Goal: Task Accomplishment & Management: Complete application form

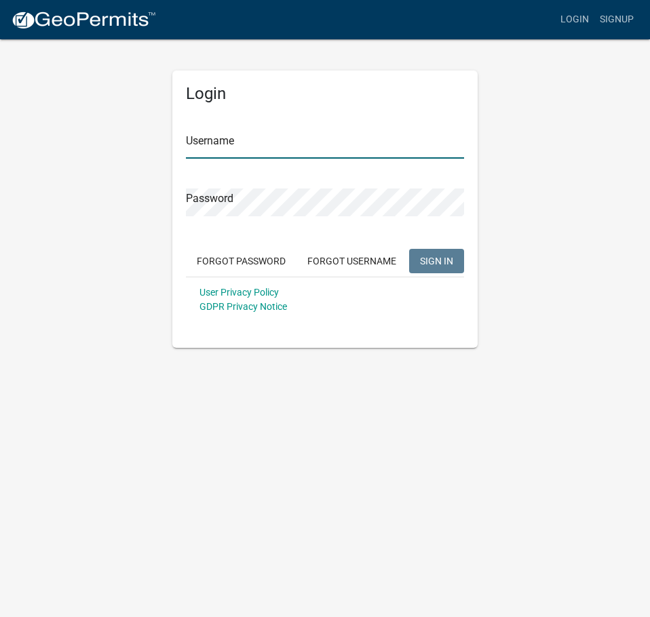
click at [229, 146] on input "Username" at bounding box center [325, 145] width 278 height 28
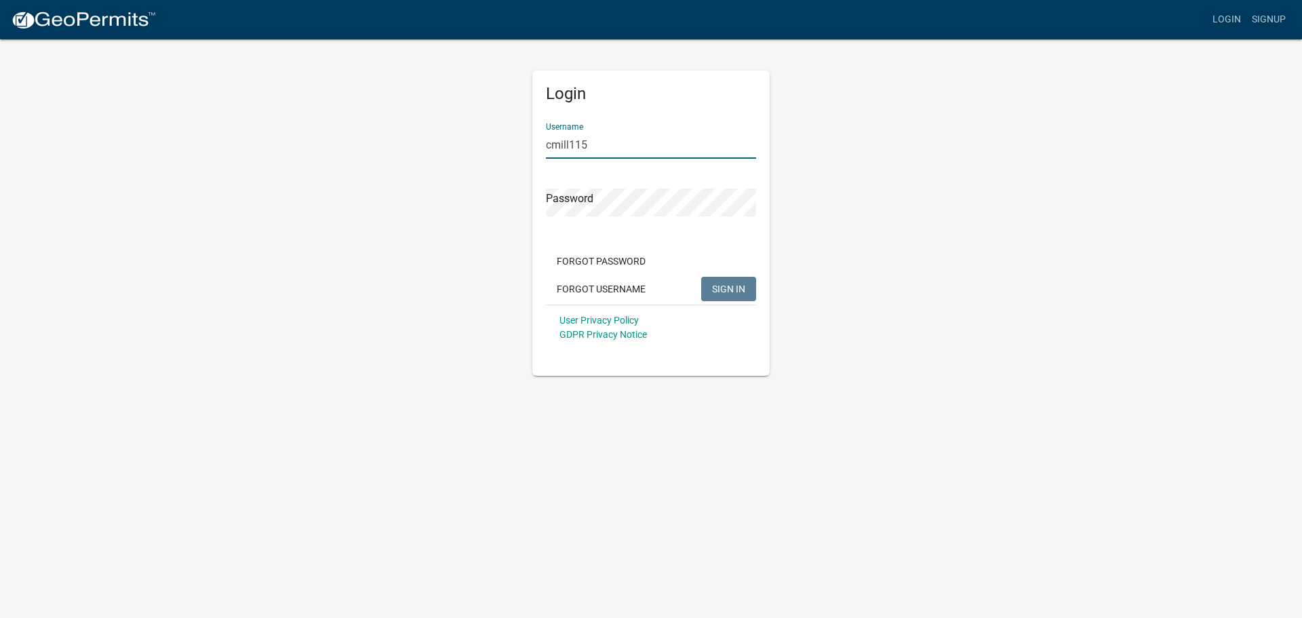
type input "cmill115"
click at [649, 277] on button "SIGN IN" at bounding box center [728, 289] width 55 height 24
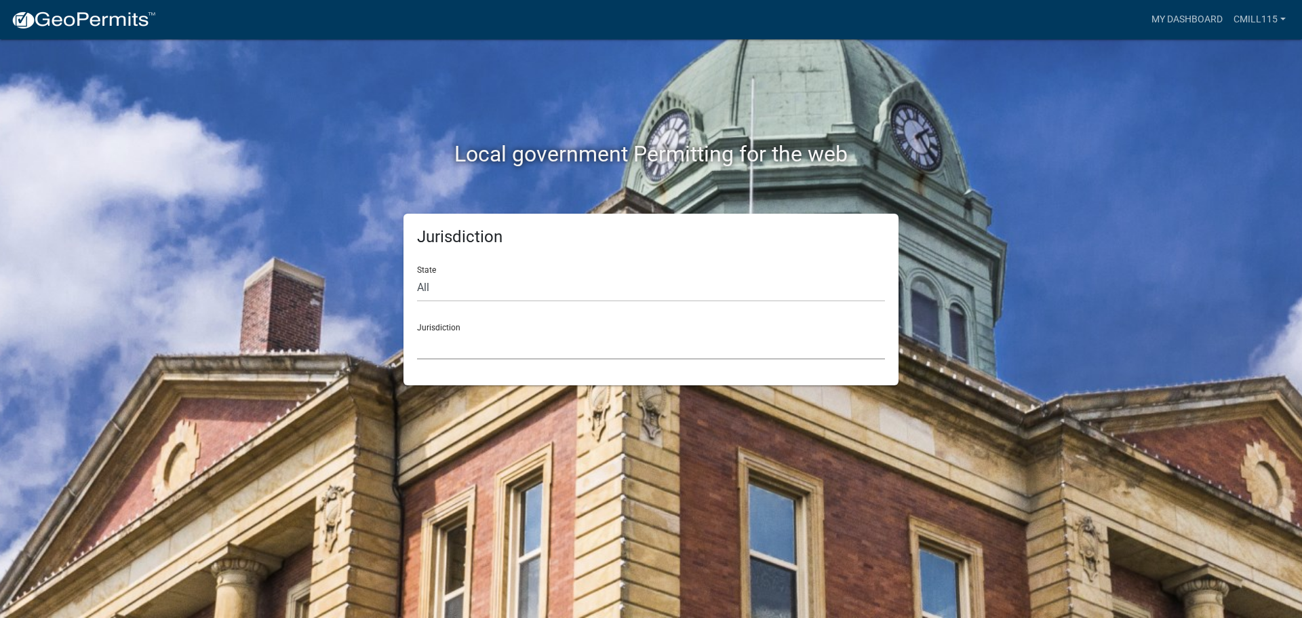
click at [504, 350] on select "Custer County, Colorado Carroll County, Georgia Cook County, Georgia Crawford C…" at bounding box center [651, 346] width 468 height 28
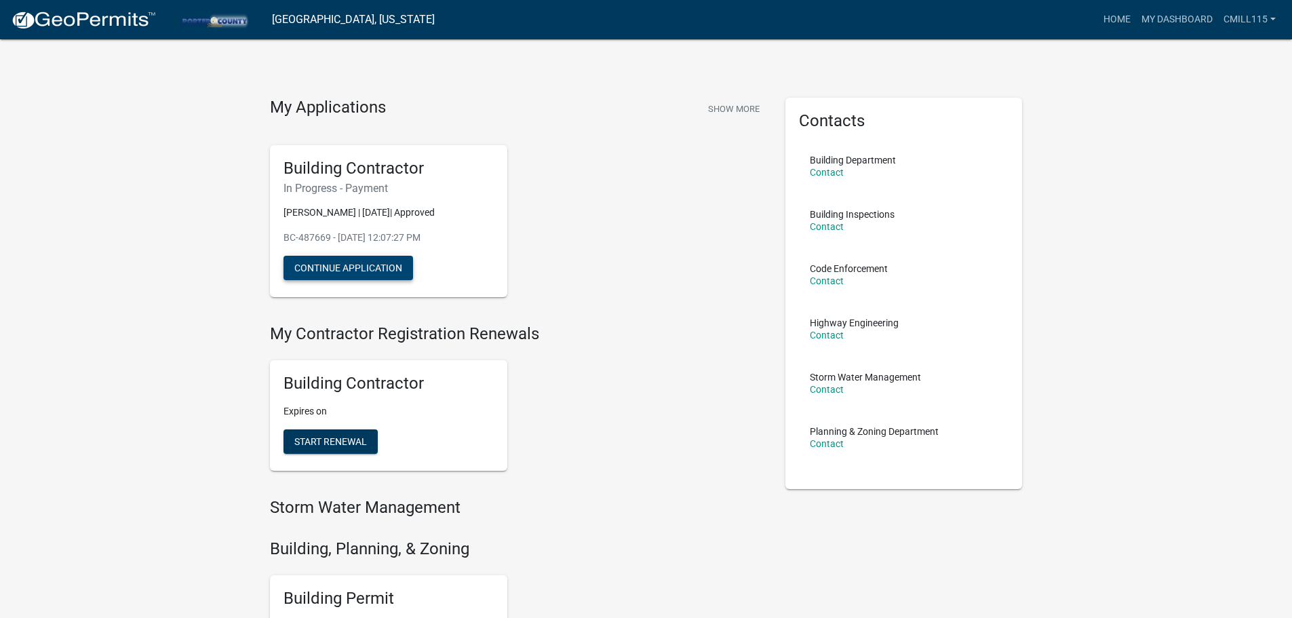
click at [340, 271] on button "Continue Application" at bounding box center [348, 268] width 130 height 24
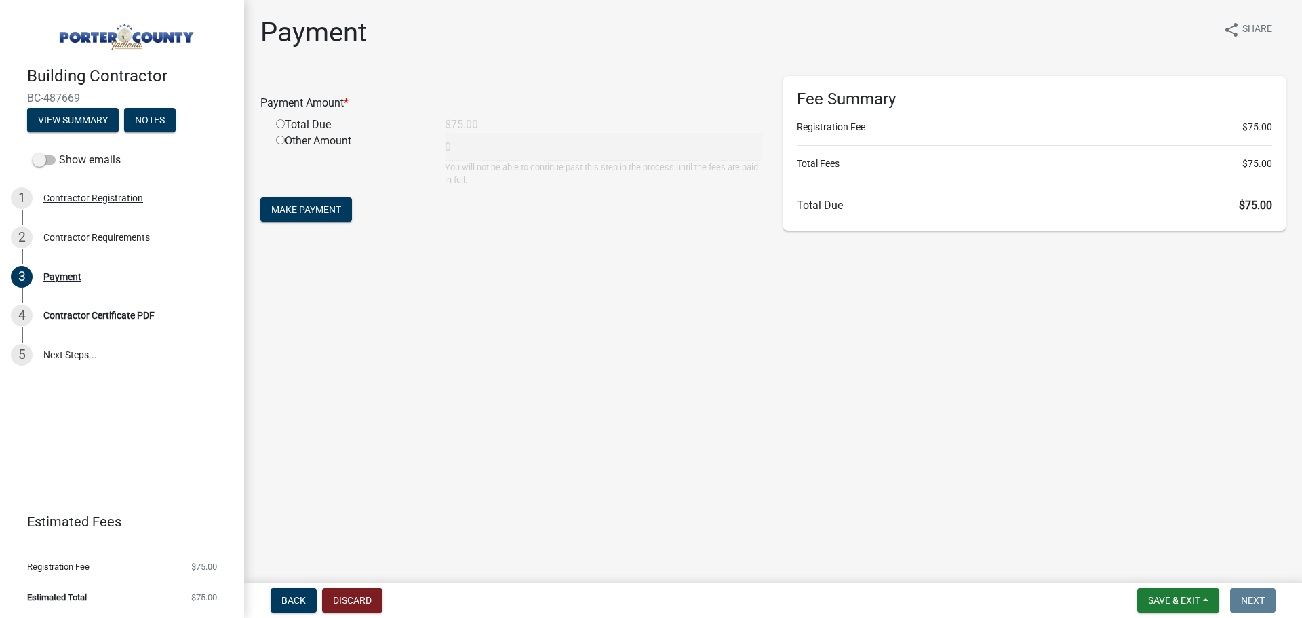
click at [280, 125] on input "radio" at bounding box center [280, 123] width 9 height 9
radio input "true"
type input "75"
click at [307, 204] on span "Make Payment" at bounding box center [306, 209] width 70 height 11
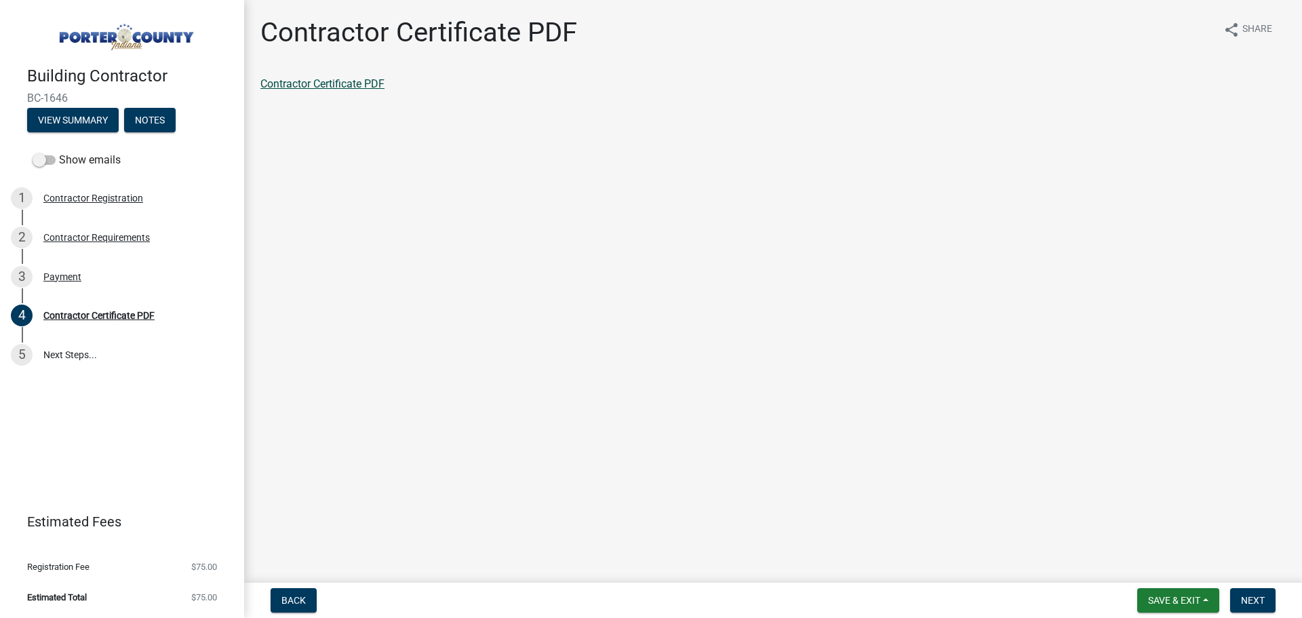
click at [359, 84] on link "Contractor Certificate PDF" at bounding box center [322, 83] width 124 height 13
click at [1261, 597] on span "Next" at bounding box center [1253, 600] width 24 height 11
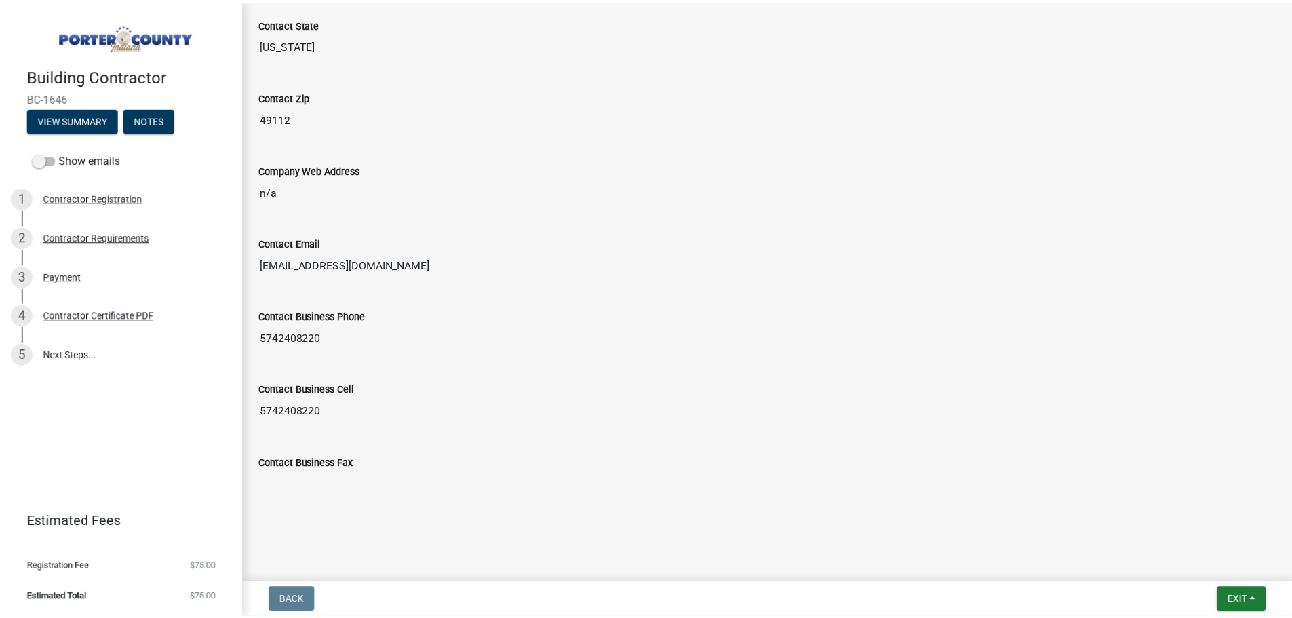
scroll to position [753, 0]
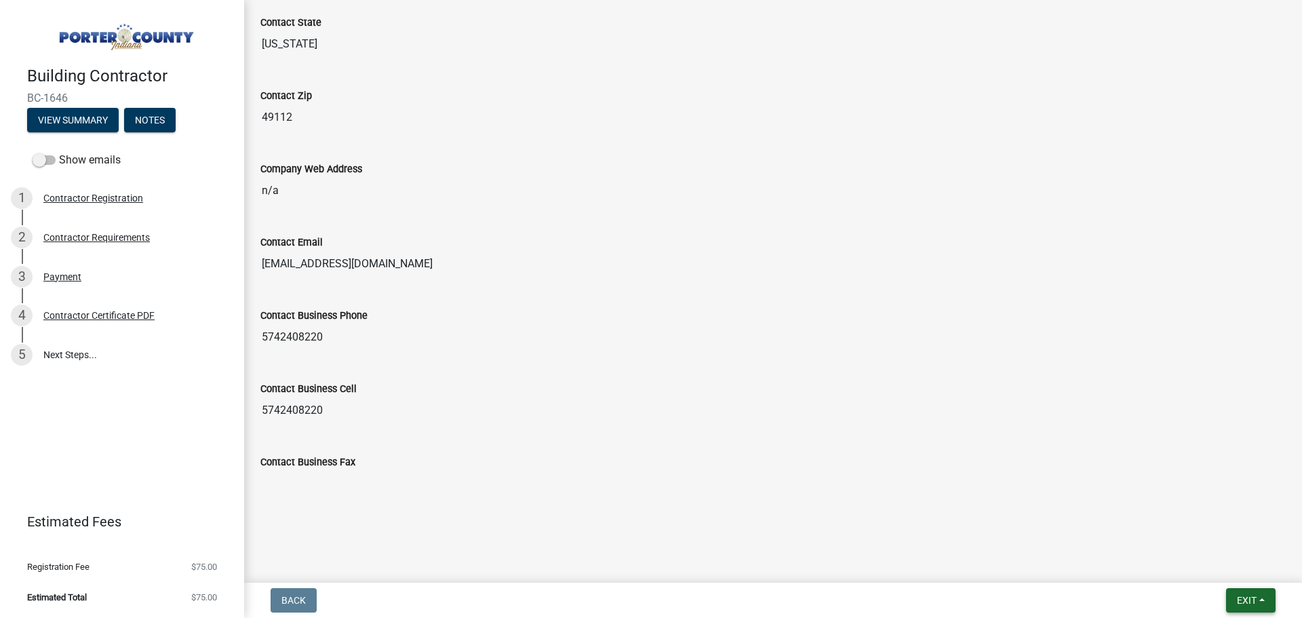
click at [1261, 597] on button "Exit" at bounding box center [1251, 600] width 50 height 24
click at [1228, 568] on button "Save & Exit" at bounding box center [1221, 565] width 108 height 33
